Goal: Information Seeking & Learning: Learn about a topic

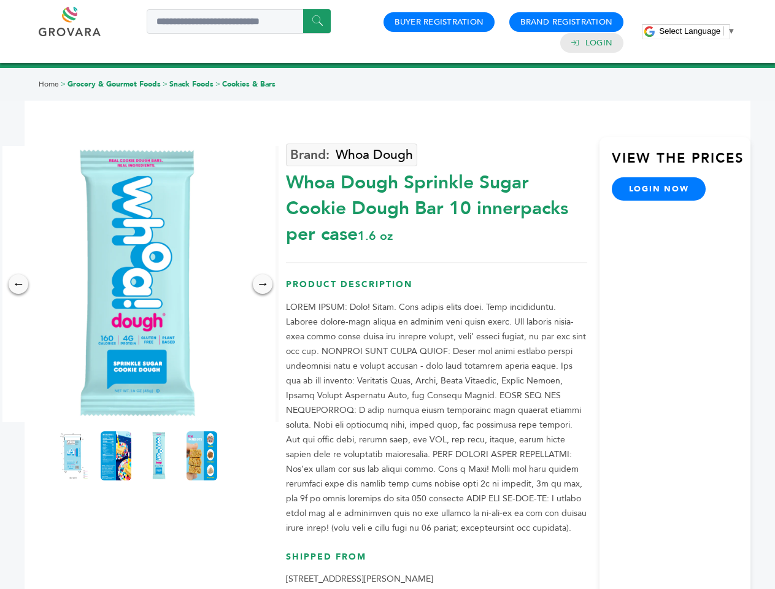
click at [697, 31] on span "Select Language" at bounding box center [689, 30] width 61 height 9
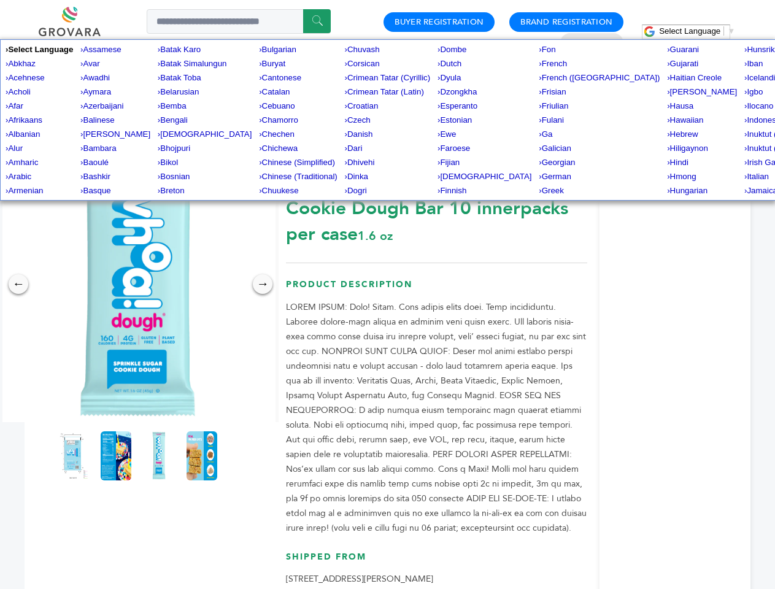
click at [137, 284] on img at bounding box center [137, 284] width 276 height 276
click at [0, 0] on div "×" at bounding box center [0, 0] width 0 height 0
click at [263, 284] on div "→" at bounding box center [263, 284] width 20 height 20
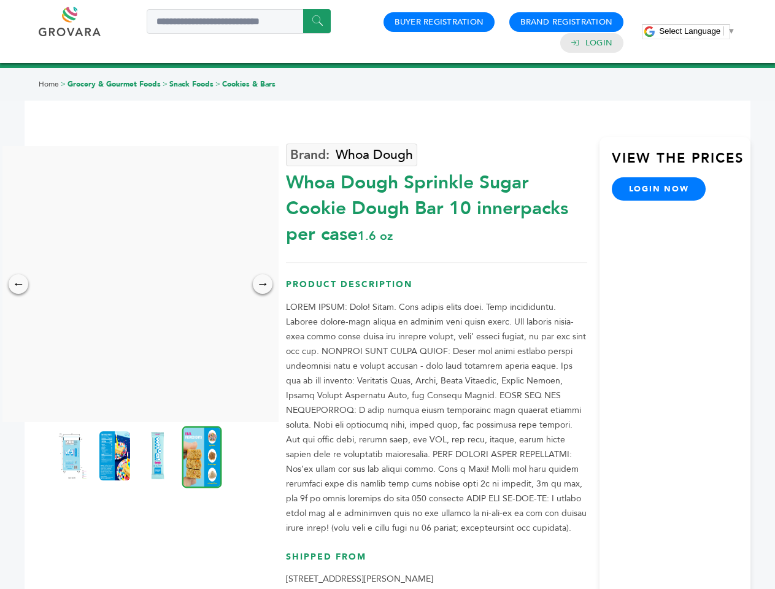
click at [73, 456] on img at bounding box center [71, 455] width 31 height 49
click at [0, 0] on div "×" at bounding box center [0, 0] width 0 height 0
click at [159, 456] on img at bounding box center [157, 455] width 31 height 49
click at [0, 0] on div "×" at bounding box center [0, 0] width 0 height 0
